Goal: Task Accomplishment & Management: Complete application form

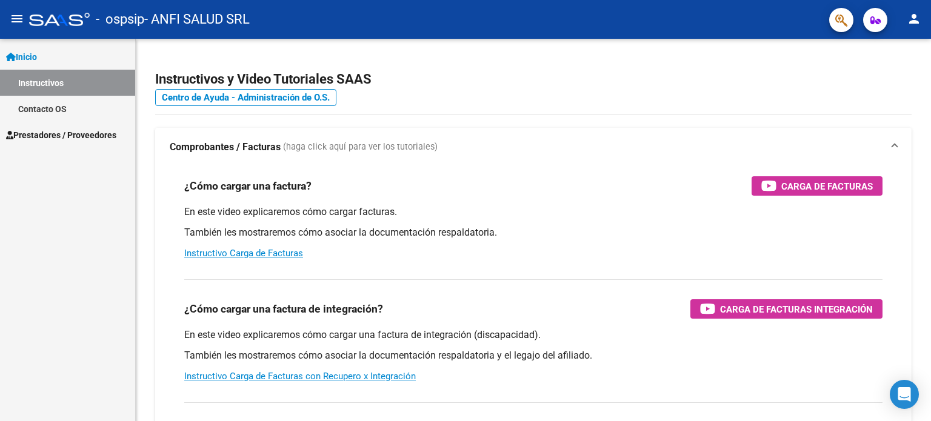
click at [41, 133] on span "Prestadores / Proveedores" at bounding box center [61, 135] width 110 height 13
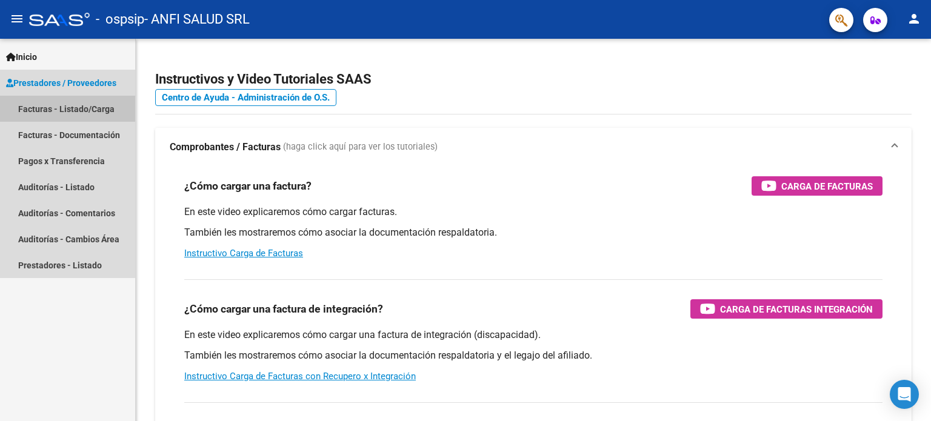
click at [64, 110] on link "Facturas - Listado/Carga" at bounding box center [67, 109] width 135 height 26
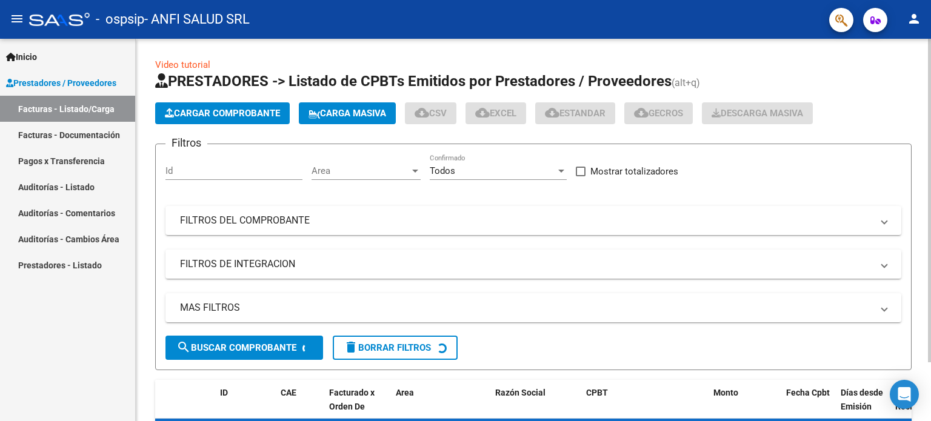
click at [203, 116] on span "Cargar Comprobante" at bounding box center [222, 113] width 115 height 11
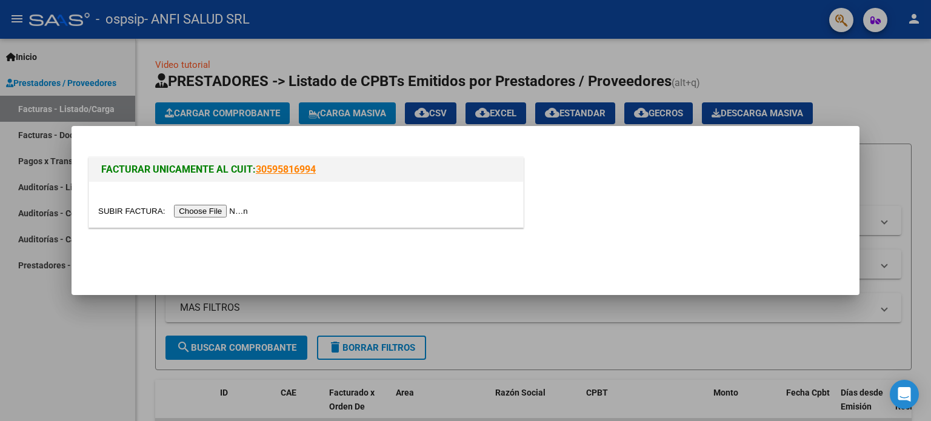
click at [206, 210] on input "file" at bounding box center [174, 211] width 153 height 13
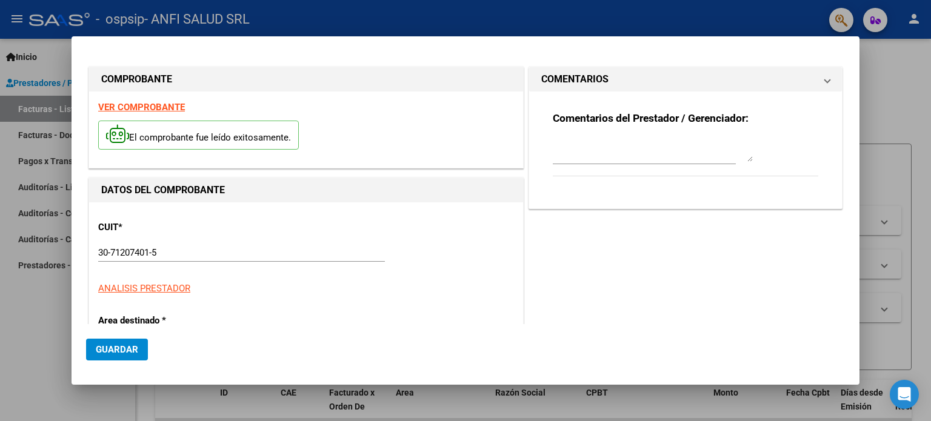
scroll to position [284, 0]
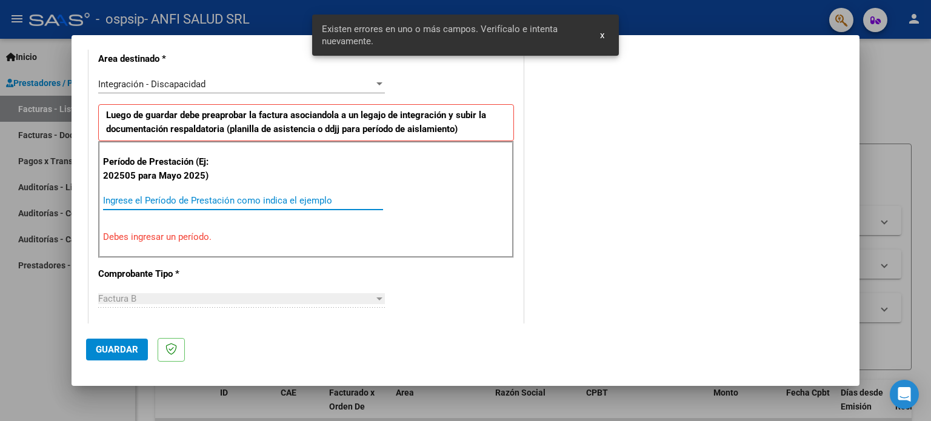
click at [194, 196] on input "Ingrese el Período de Prestación como indica el ejemplo" at bounding box center [243, 200] width 280 height 11
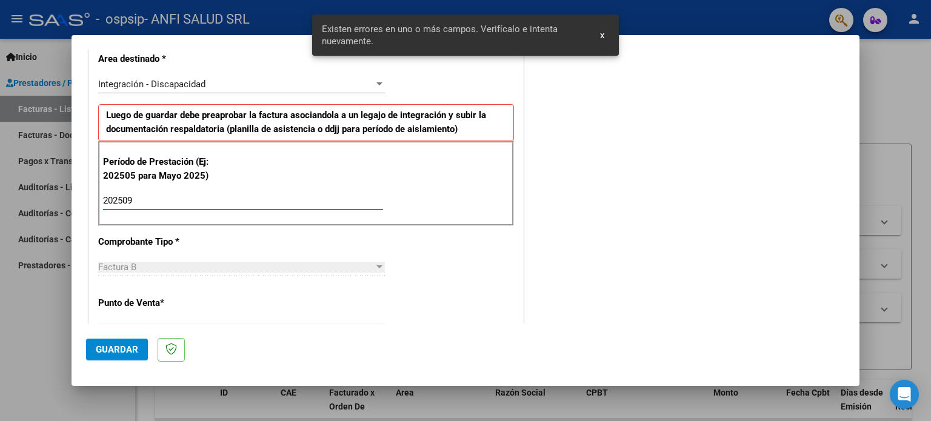
type input "202509"
click at [121, 345] on span "Guardar" at bounding box center [117, 349] width 42 height 11
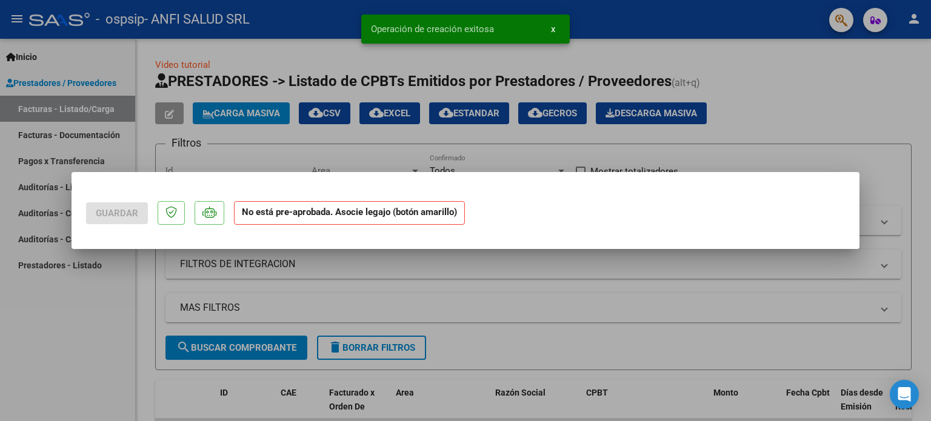
scroll to position [0, 0]
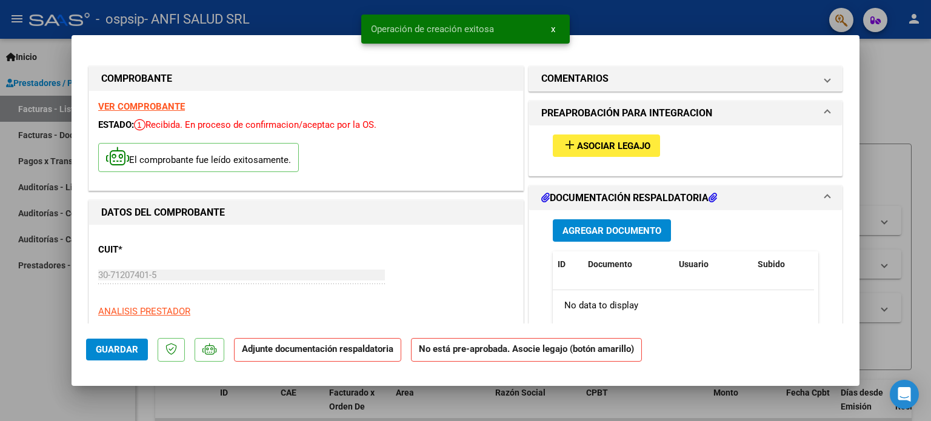
click at [600, 147] on span "Asociar Legajo" at bounding box center [613, 146] width 73 height 11
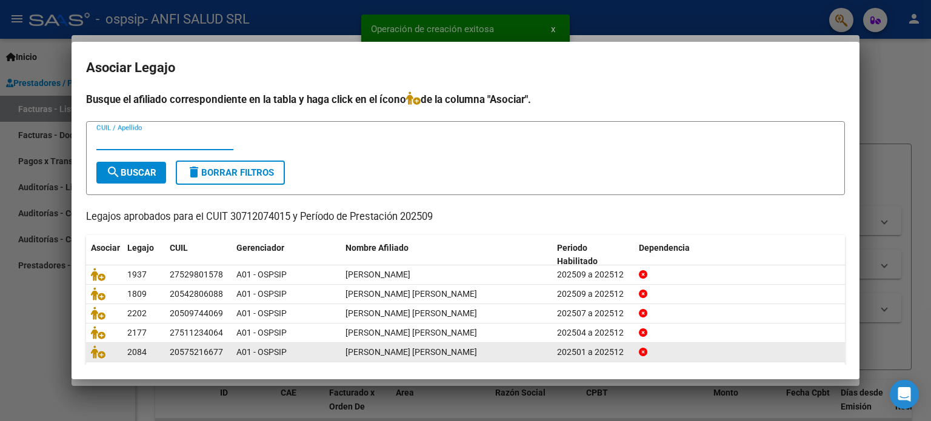
scroll to position [41, 0]
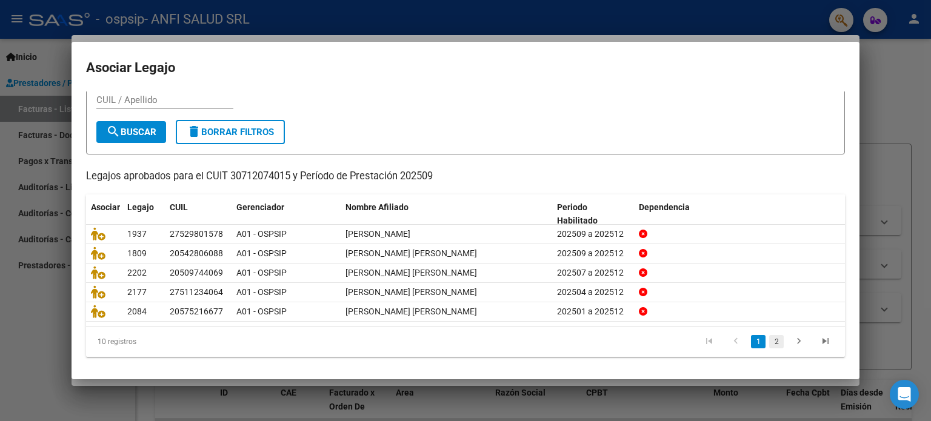
click at [769, 338] on link "2" at bounding box center [776, 341] width 15 height 13
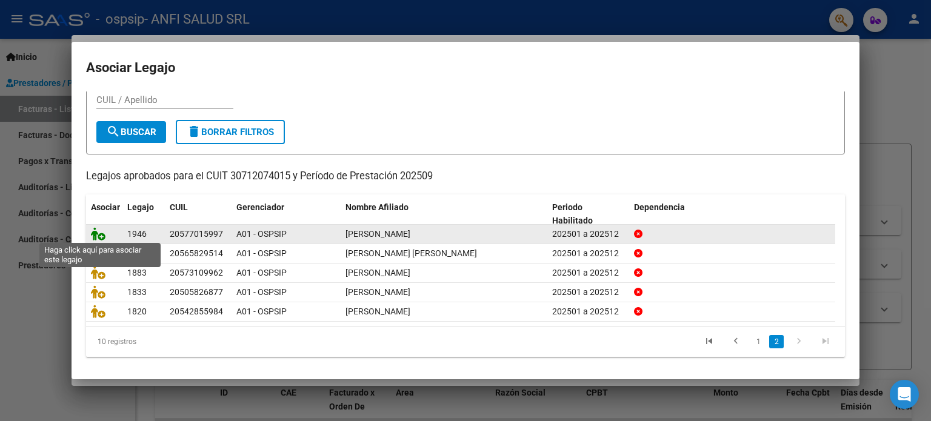
click at [102, 233] on icon at bounding box center [98, 233] width 15 height 13
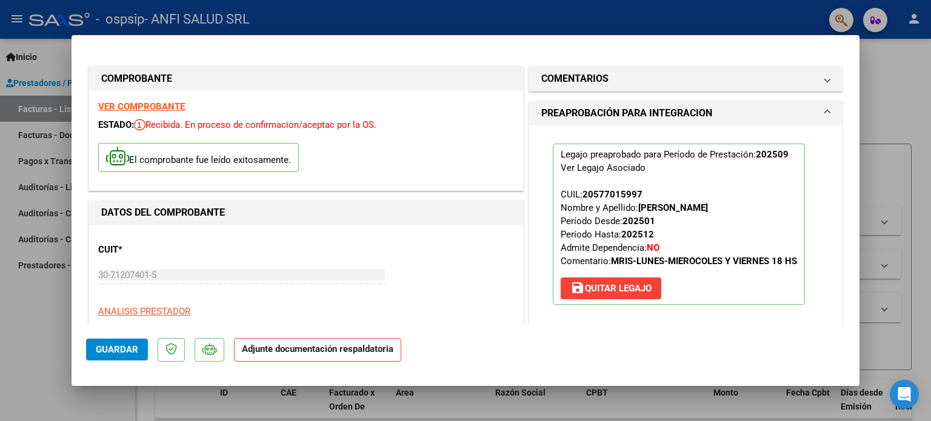
scroll to position [121, 0]
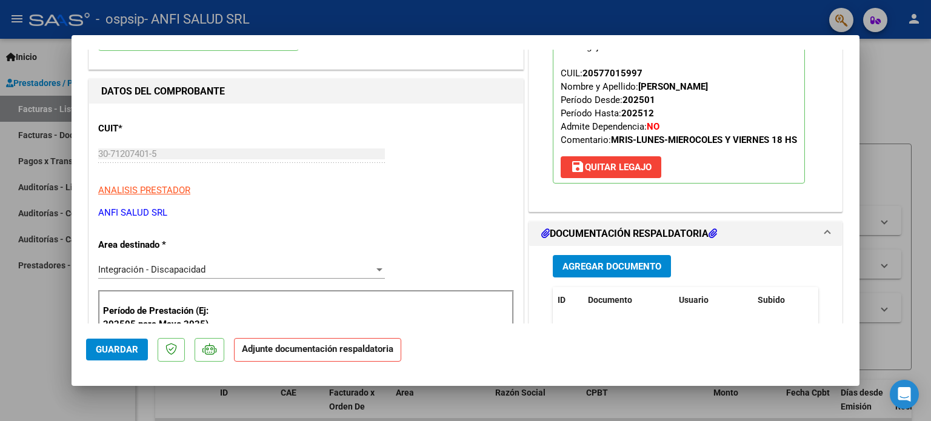
click at [629, 262] on span "Agregar Documento" at bounding box center [612, 266] width 99 height 11
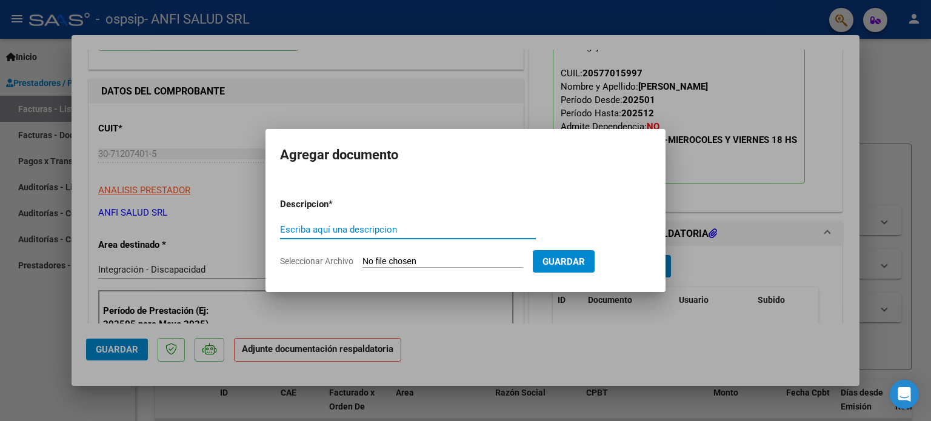
click at [478, 230] on input "Escriba aquí una descripcion" at bounding box center [408, 229] width 256 height 11
type input "PLANILLA"
click at [441, 258] on input "Seleccionar Archivo" at bounding box center [443, 262] width 161 height 12
type input "C:\fakepath\30712074015_006_00003_00034759.pdf"
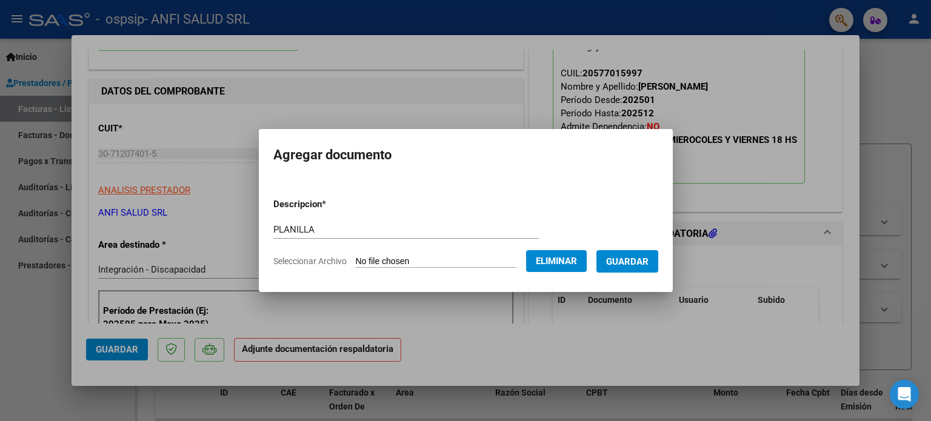
click at [632, 263] on span "Guardar" at bounding box center [627, 261] width 42 height 11
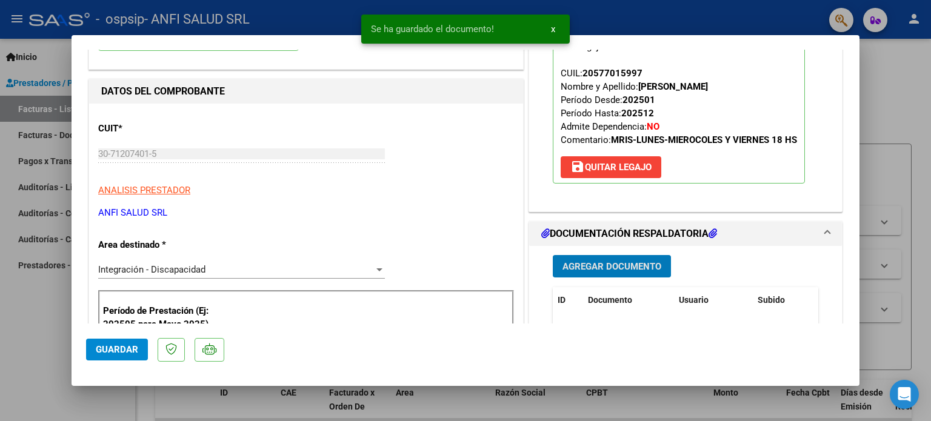
click at [116, 346] on span "Guardar" at bounding box center [117, 349] width 42 height 11
type input "$ 0,00"
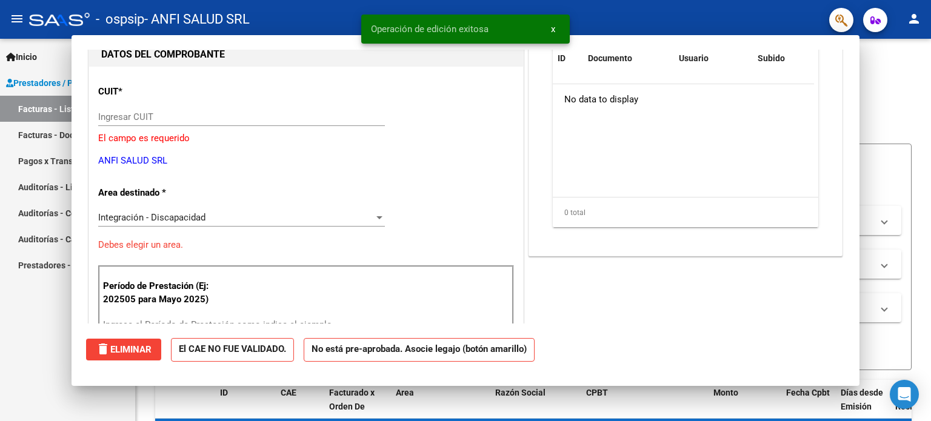
scroll to position [129, 0]
